Goal: Task Accomplishment & Management: Use online tool/utility

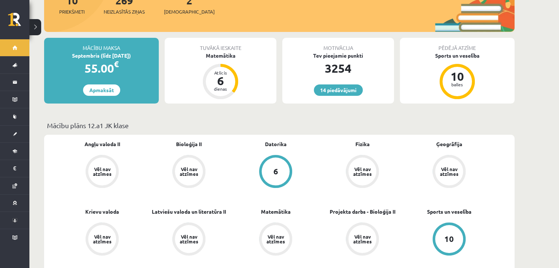
scroll to position [73, 0]
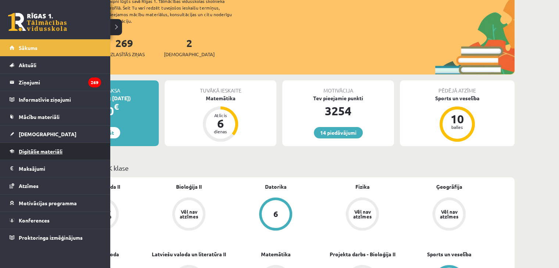
click at [46, 150] on span "Digitālie materiāli" at bounding box center [41, 151] width 44 height 7
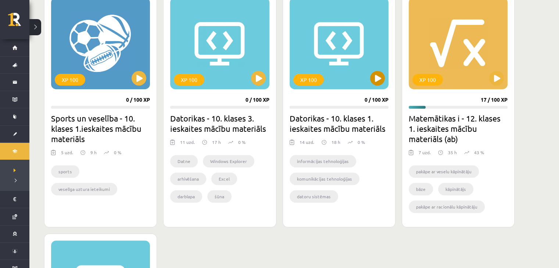
scroll to position [441, 0]
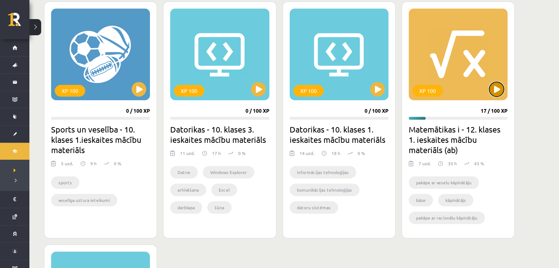
click at [494, 89] on button at bounding box center [496, 89] width 15 height 15
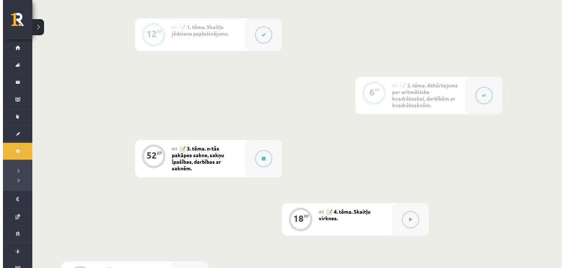
scroll to position [331, 0]
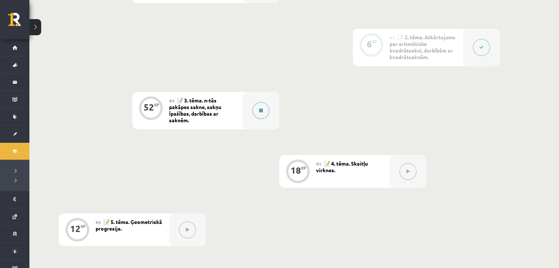
click at [261, 115] on button at bounding box center [260, 110] width 17 height 17
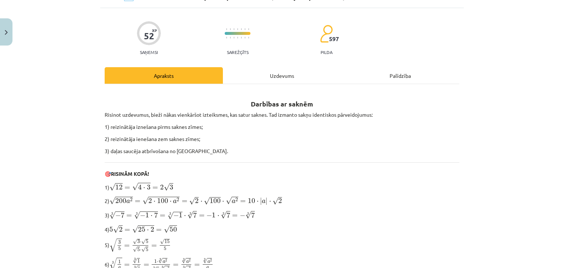
scroll to position [0, 0]
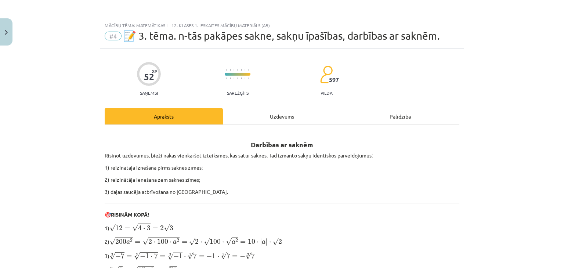
click at [273, 116] on div "Uzdevums" at bounding box center [282, 116] width 118 height 17
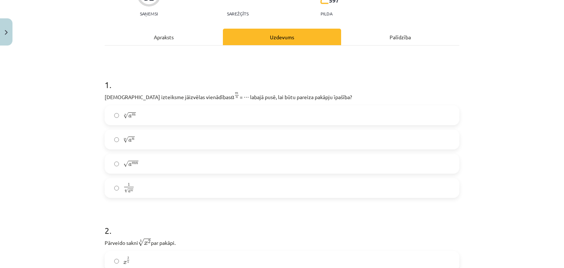
scroll to position [92, 0]
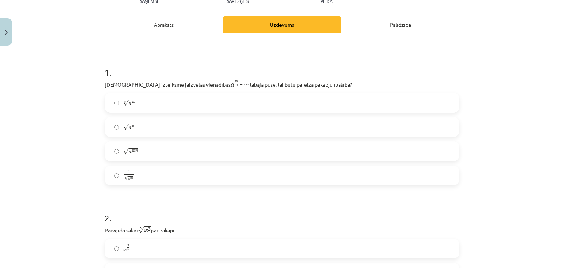
click at [161, 102] on label "n √ a m a m n" at bounding box center [282, 103] width 354 height 18
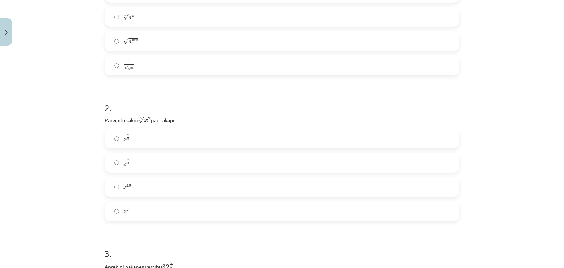
scroll to position [239, 0]
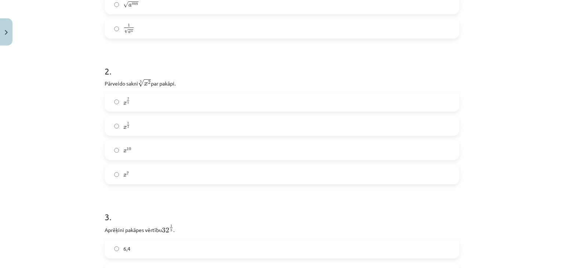
click at [131, 102] on label "x 2 5 x 2 5" at bounding box center [282, 102] width 354 height 18
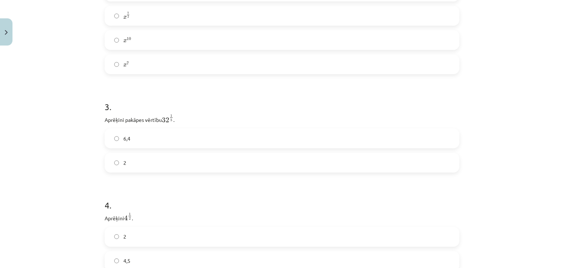
scroll to position [386, 0]
click at [180, 120] on label "2" at bounding box center [282, 126] width 354 height 18
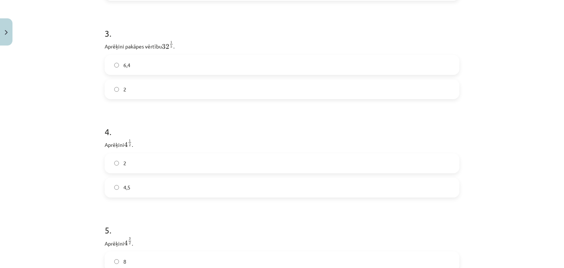
scroll to position [459, 0]
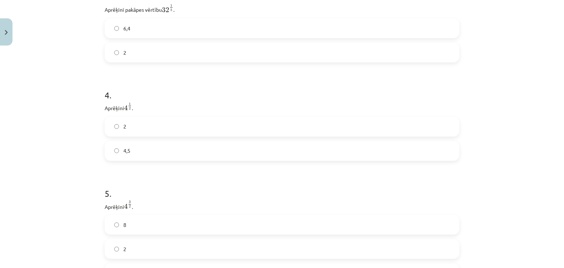
click at [146, 120] on label "2" at bounding box center [282, 127] width 354 height 18
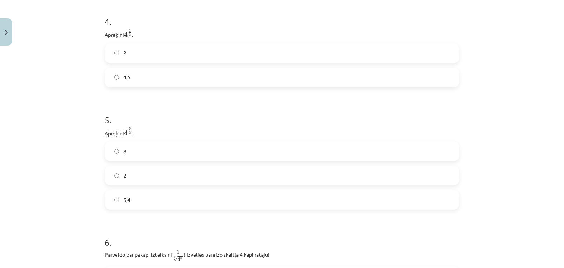
scroll to position [570, 0]
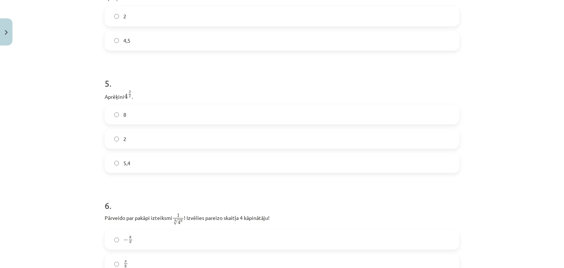
click at [138, 115] on label "8" at bounding box center [282, 114] width 354 height 18
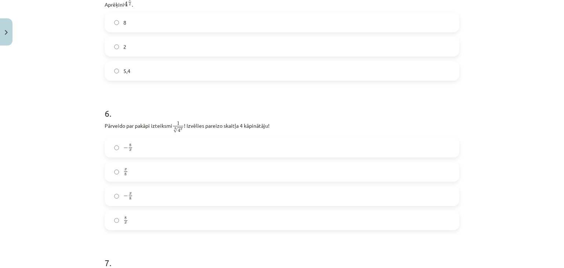
scroll to position [680, 0]
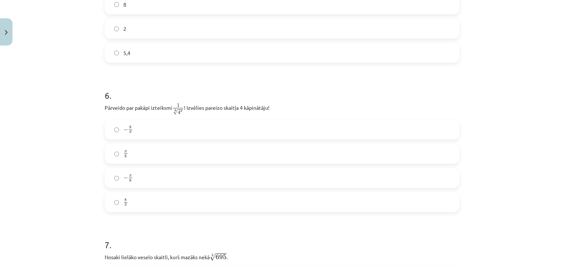
click at [138, 149] on label "x 8 x 8" at bounding box center [282, 154] width 354 height 18
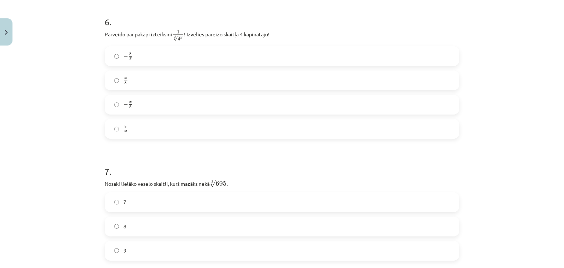
scroll to position [827, 0]
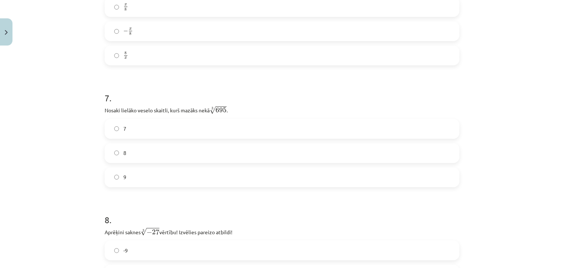
click at [189, 158] on label "8" at bounding box center [282, 153] width 354 height 18
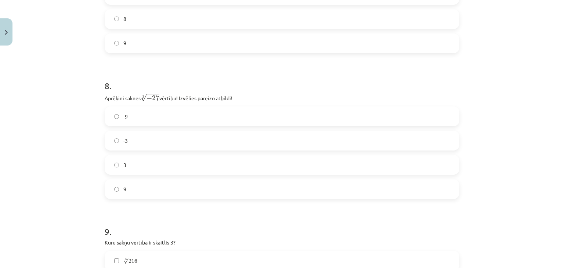
scroll to position [974, 0]
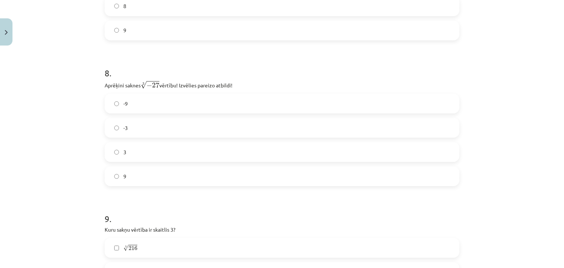
click at [139, 133] on label "-3" at bounding box center [282, 128] width 354 height 18
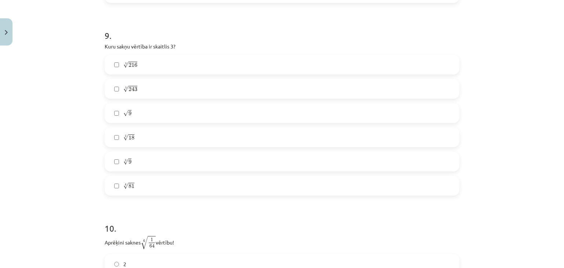
scroll to position [1158, 0]
click at [138, 114] on label "√ 9 9" at bounding box center [282, 113] width 354 height 18
click at [137, 187] on label "4 √ 81 81 4" at bounding box center [282, 185] width 354 height 18
click at [158, 87] on label "5 √ 243 243 5" at bounding box center [282, 88] width 354 height 18
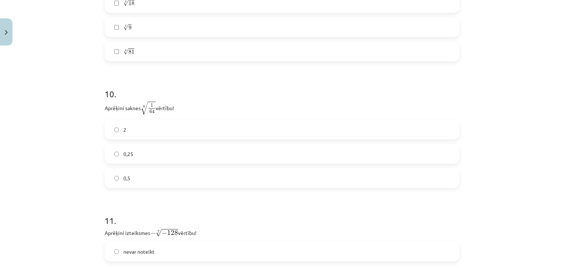
scroll to position [1305, 0]
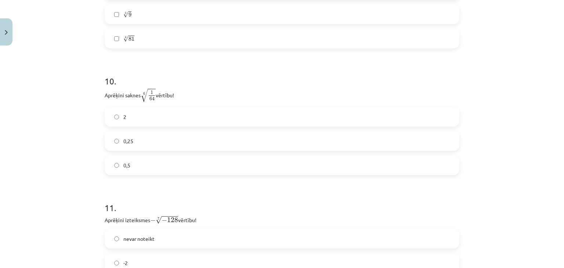
click at [182, 116] on label "2" at bounding box center [282, 117] width 354 height 18
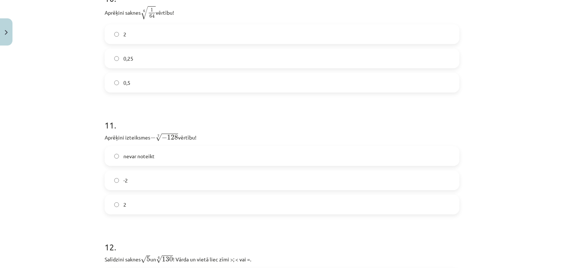
scroll to position [1424, 0]
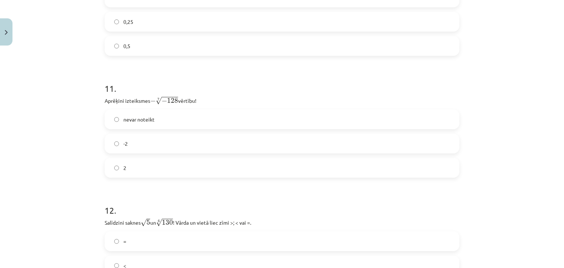
click at [168, 173] on label "2" at bounding box center [282, 168] width 354 height 18
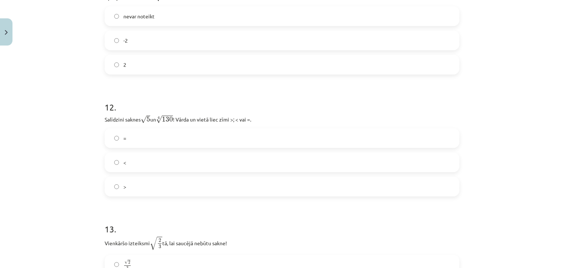
scroll to position [1571, 0]
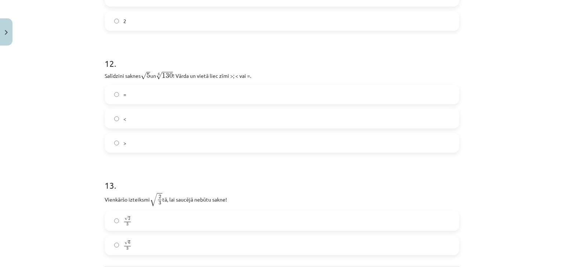
click at [149, 117] on label "<" at bounding box center [282, 119] width 354 height 18
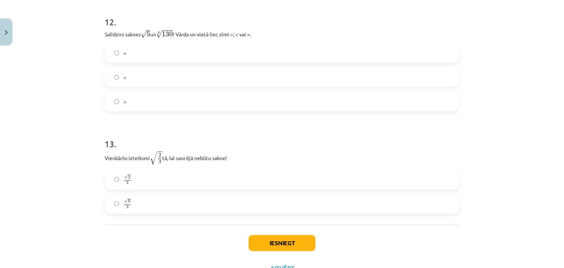
scroll to position [1644, 0]
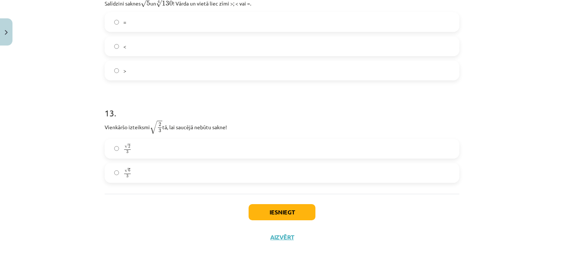
click at [150, 124] on span "√" at bounding box center [153, 127] width 7 height 13
click at [138, 144] on label "√ 2 3 2 3" at bounding box center [282, 149] width 354 height 18
click at [293, 212] on button "Iesniegt" at bounding box center [282, 212] width 67 height 16
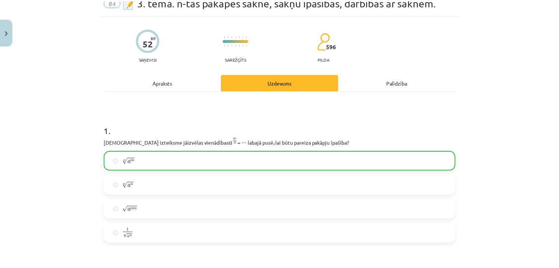
scroll to position [28, 0]
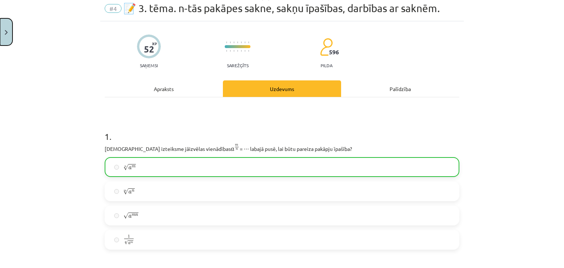
click at [0, 39] on button "Close" at bounding box center [6, 31] width 12 height 27
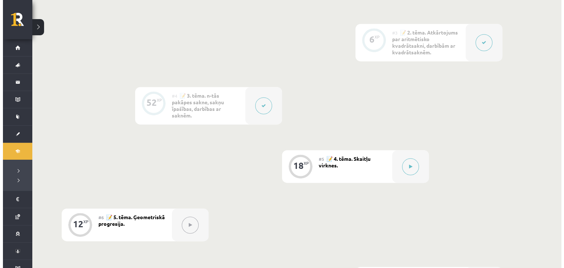
scroll to position [367, 0]
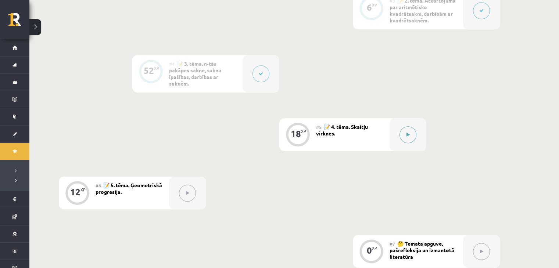
click at [412, 138] on button at bounding box center [407, 134] width 17 height 17
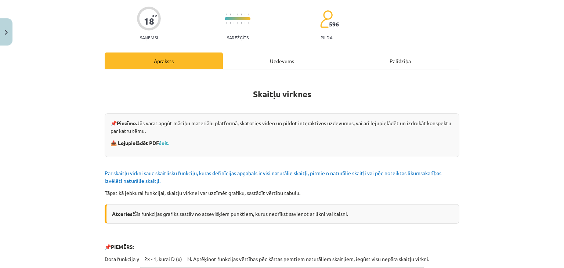
scroll to position [0, 0]
